Goal: Task Accomplishment & Management: Manage account settings

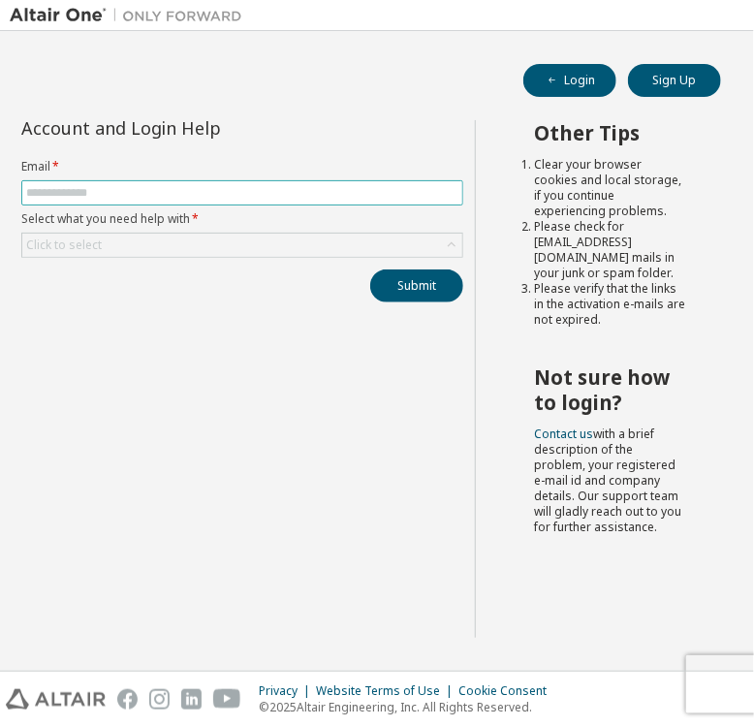
click at [97, 194] on input "text" at bounding box center [242, 192] width 432 height 15
type input "**********"
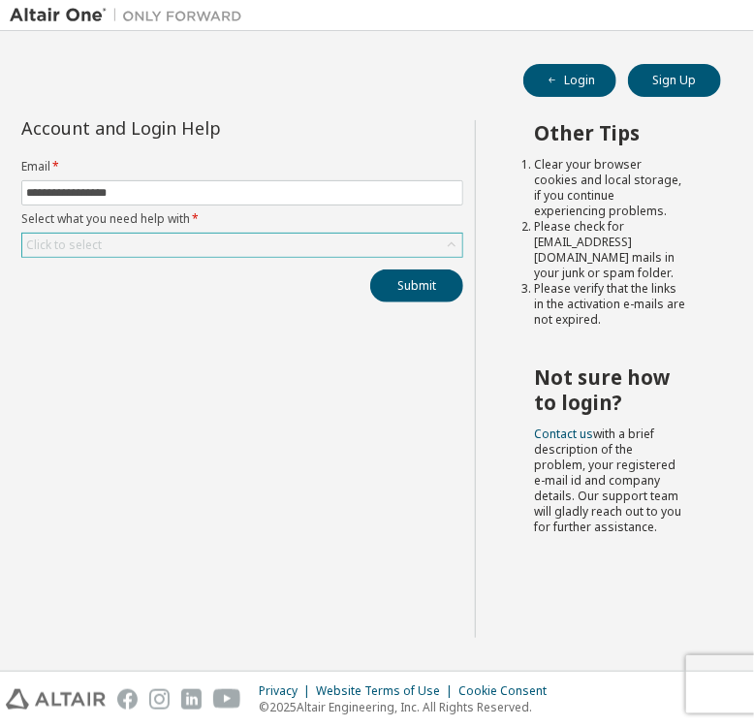
click at [156, 248] on div "Click to select" at bounding box center [242, 244] width 440 height 23
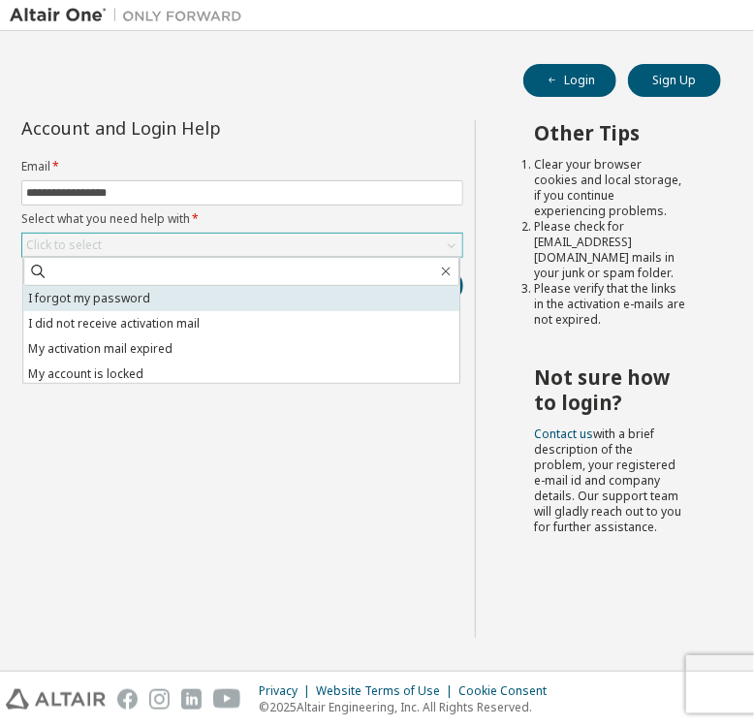
click at [139, 294] on li "I forgot my password" at bounding box center [241, 298] width 436 height 25
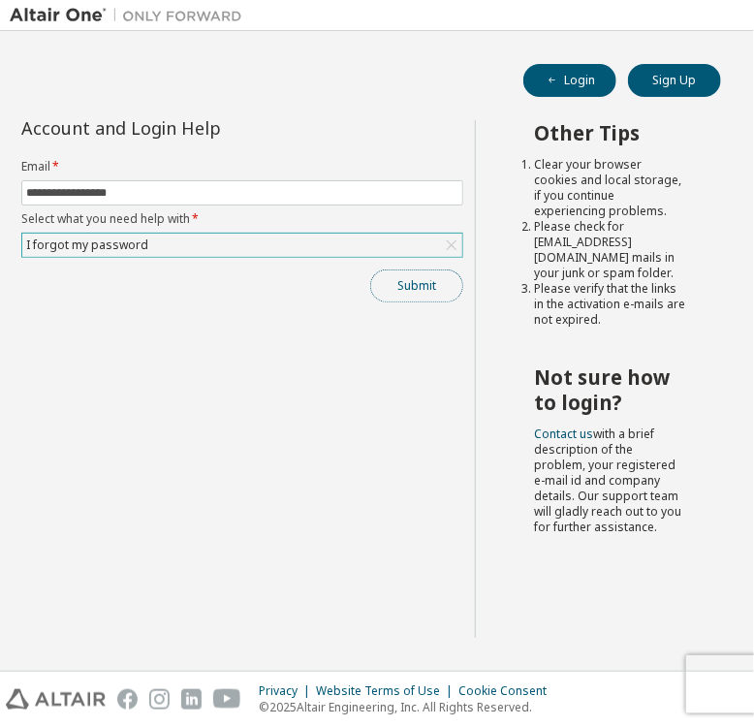
click at [417, 284] on button "Submit" at bounding box center [416, 285] width 93 height 33
click at [416, 282] on button "Submit" at bounding box center [416, 285] width 93 height 33
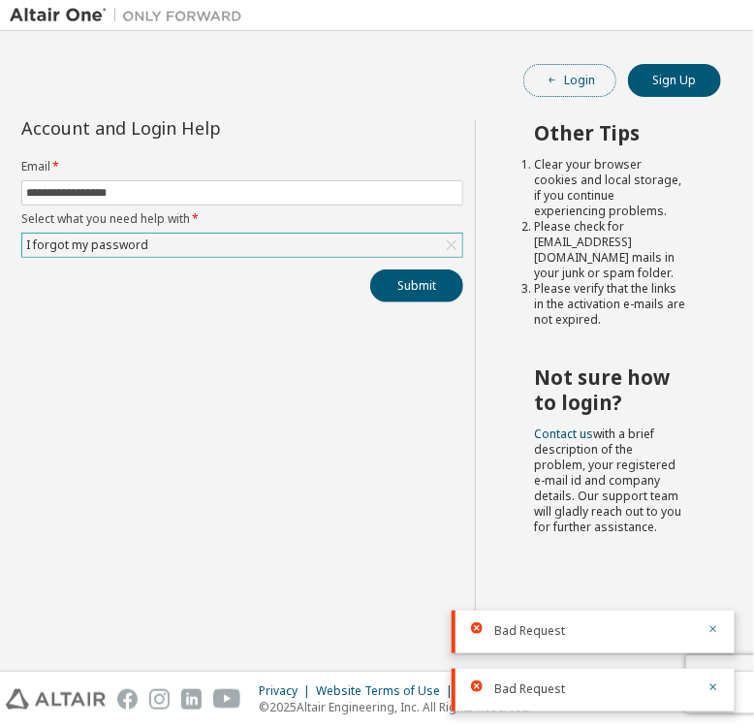
click at [578, 71] on button "Login" at bounding box center [569, 80] width 93 height 33
